Goal: Transaction & Acquisition: Purchase product/service

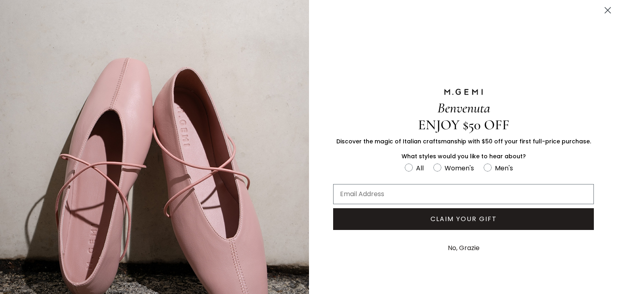
click at [368, 30] on div "Benvenuta ENJOY $50 OFF Discover the magic of Italian craftsmanship with $50 of…" at bounding box center [463, 173] width 309 height 346
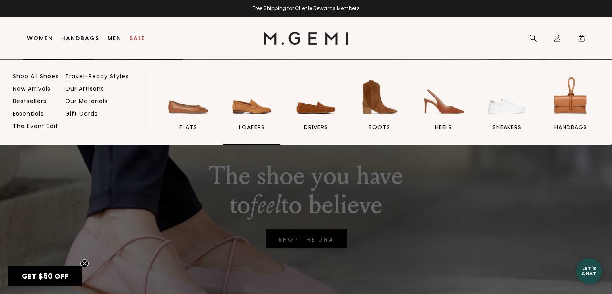
click at [259, 109] on img at bounding box center [251, 96] width 45 height 45
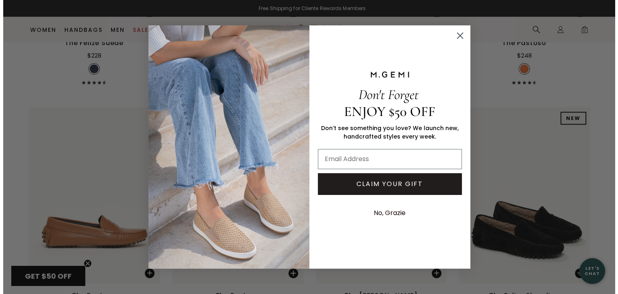
scroll to position [1844, 0]
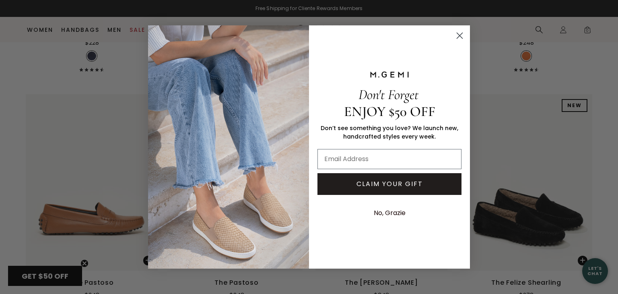
click at [461, 37] on icon "Close dialog" at bounding box center [460, 36] width 6 height 6
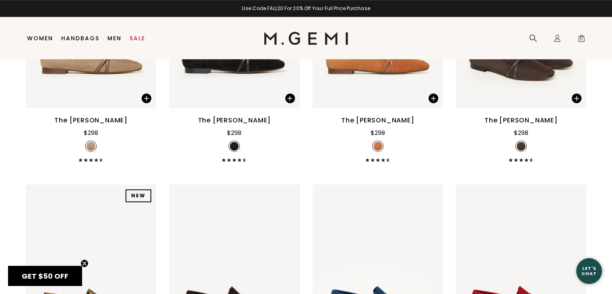
scroll to position [0, 0]
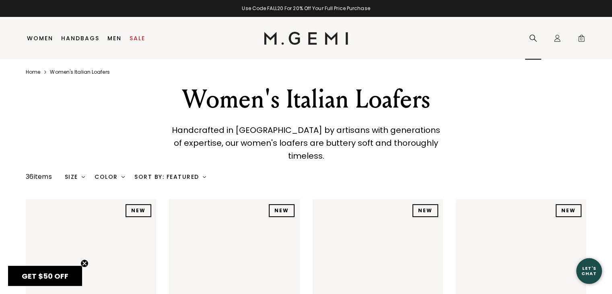
click at [531, 37] on icon at bounding box center [533, 38] width 8 height 8
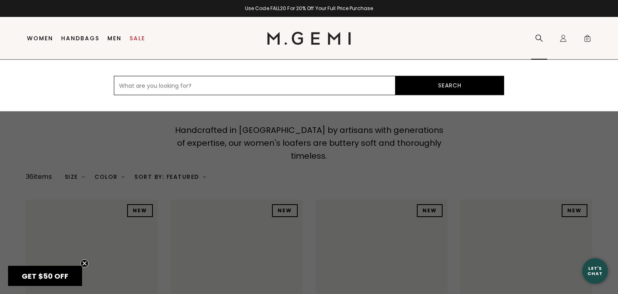
click at [122, 87] on input "text" at bounding box center [255, 85] width 282 height 19
type input "slingback"
click at [425, 86] on button "Search" at bounding box center [449, 85] width 109 height 19
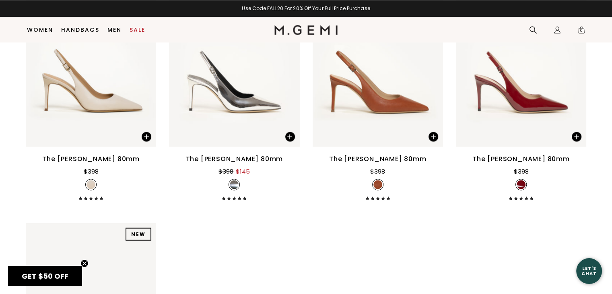
scroll to position [1426, 0]
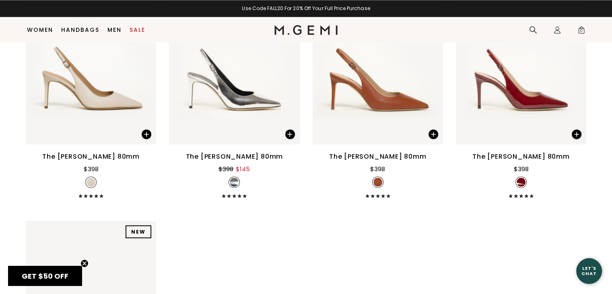
drag, startPoint x: 617, startPoint y: 53, endPoint x: 602, endPoint y: 312, distance: 259.5
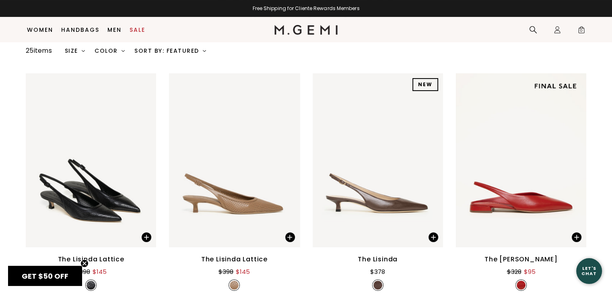
scroll to position [64, 0]
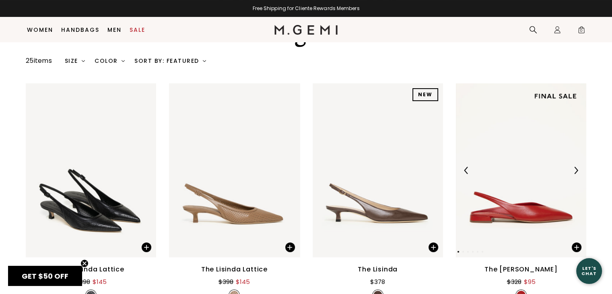
click at [541, 165] on div at bounding box center [521, 170] width 130 height 13
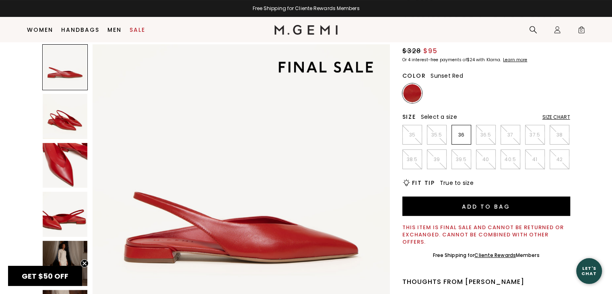
scroll to position [69, 0]
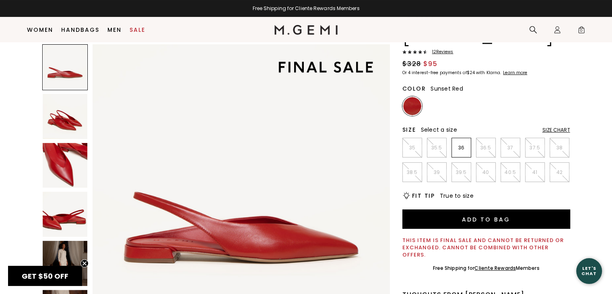
click at [552, 127] on div "Size Chart" at bounding box center [556, 130] width 28 height 6
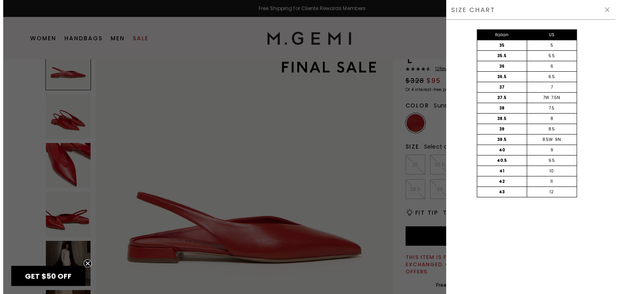
scroll to position [0, 0]
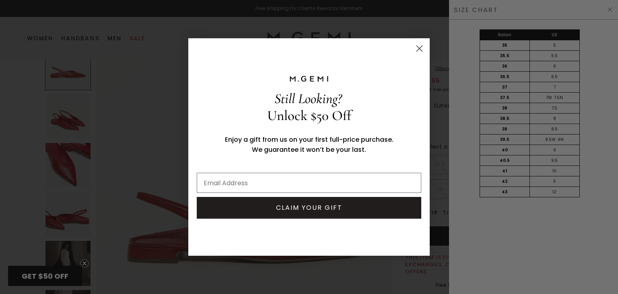
click at [417, 49] on circle "Close dialog" at bounding box center [419, 48] width 13 height 13
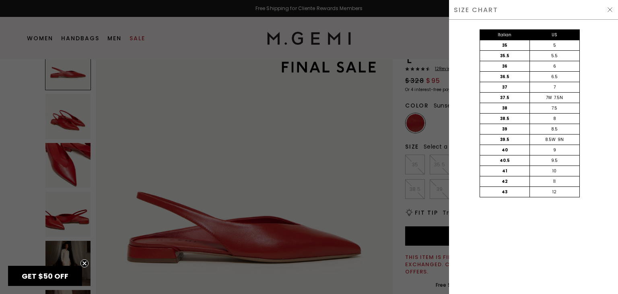
click at [609, 10] on img at bounding box center [610, 9] width 6 height 6
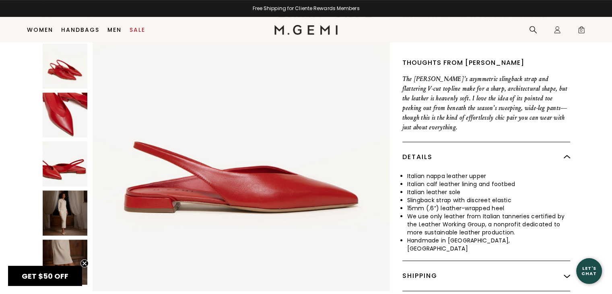
scroll to position [293, 0]
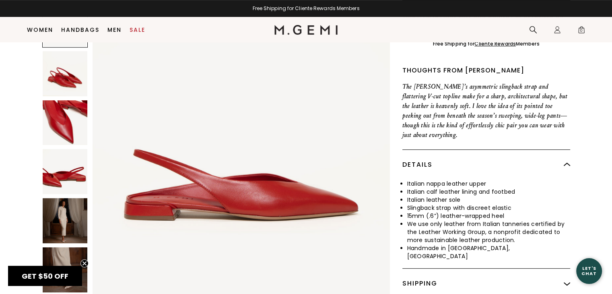
click at [56, 247] on img at bounding box center [65, 269] width 45 height 45
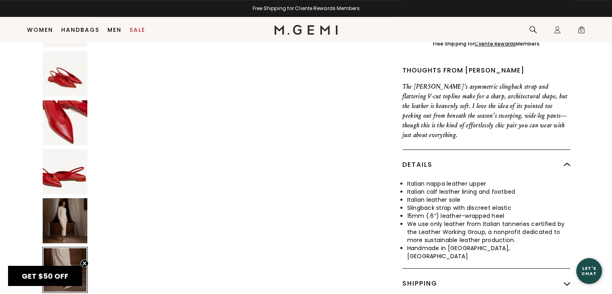
scroll to position [1494, 0]
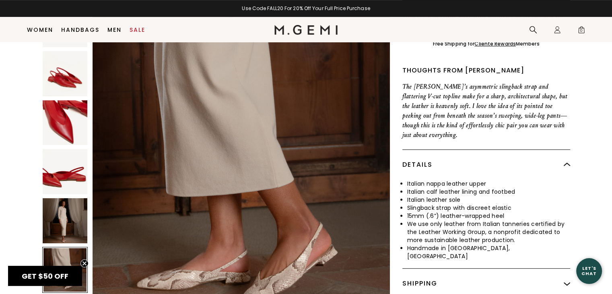
click at [62, 198] on img at bounding box center [65, 220] width 45 height 45
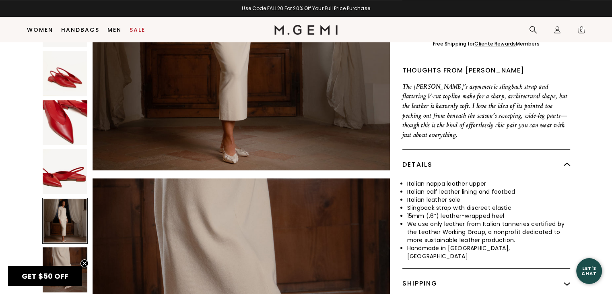
scroll to position [1195, 0]
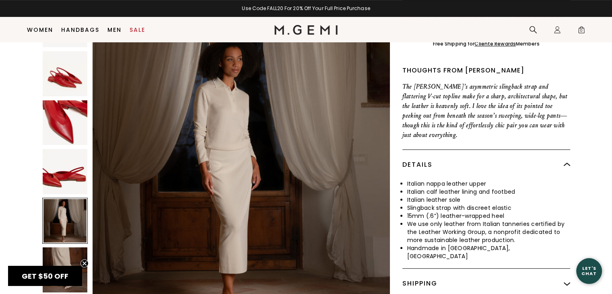
click at [66, 149] on img at bounding box center [65, 171] width 45 height 45
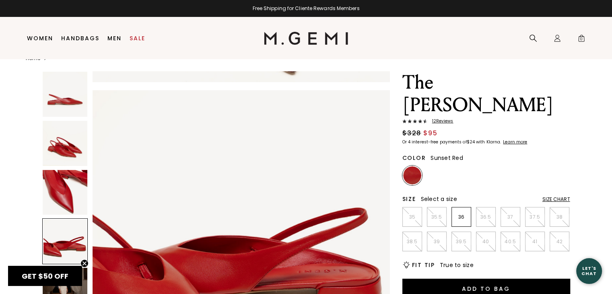
scroll to position [1, 0]
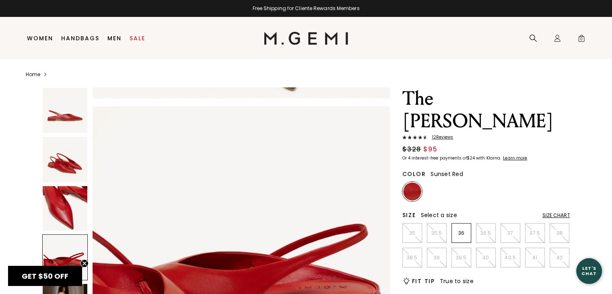
click at [438, 135] on span "12 Review s" at bounding box center [440, 137] width 26 height 5
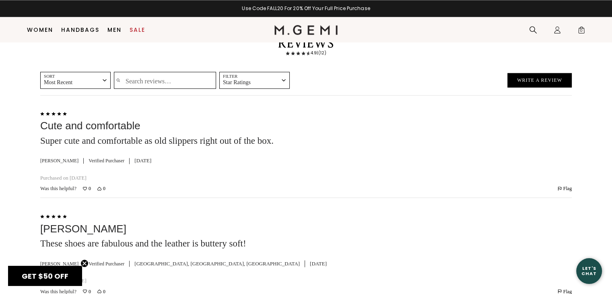
scroll to position [1301, 0]
click at [370, 121] on div at bounding box center [471, 147] width 202 height 76
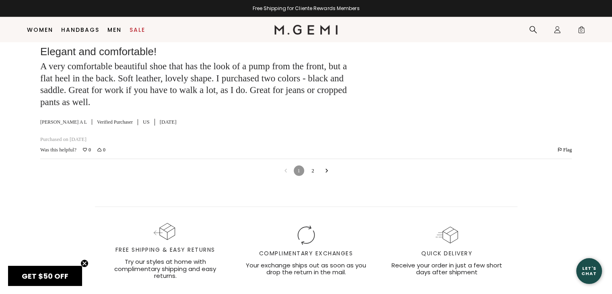
scroll to position [2411, 0]
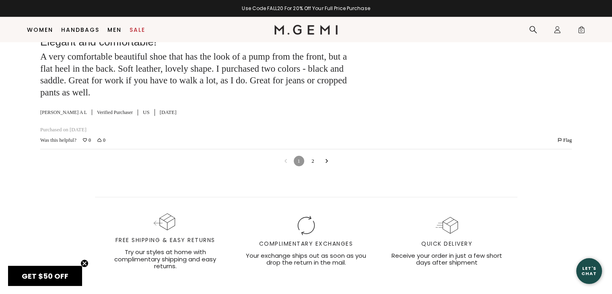
click at [326, 159] on icon "Go to next reviews" at bounding box center [327, 161] width 4 height 4
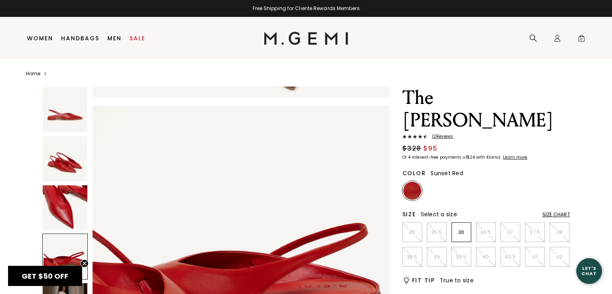
scroll to position [0, 0]
